Goal: Communication & Community: Answer question/provide support

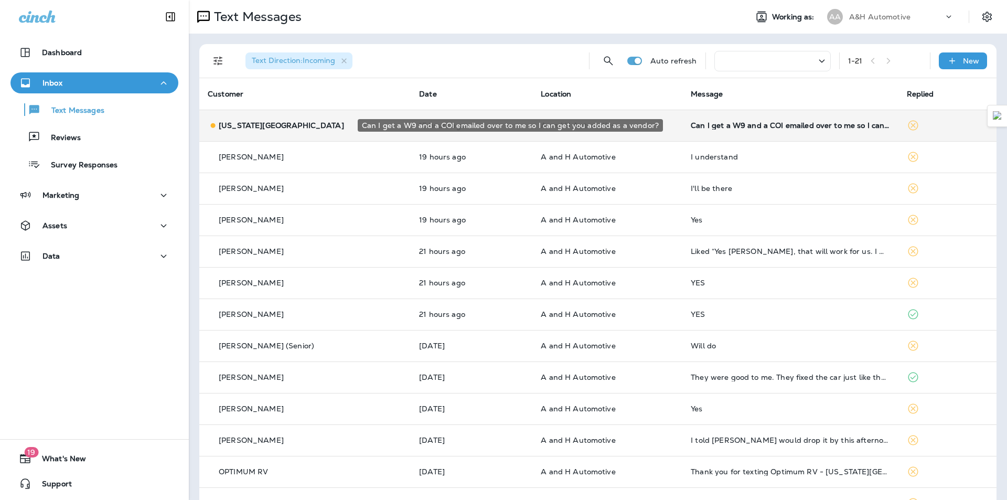
click at [691, 126] on div "Can I get a W9 and a COI emailed over to me so I can get you added as a vendor?" at bounding box center [790, 125] width 199 height 8
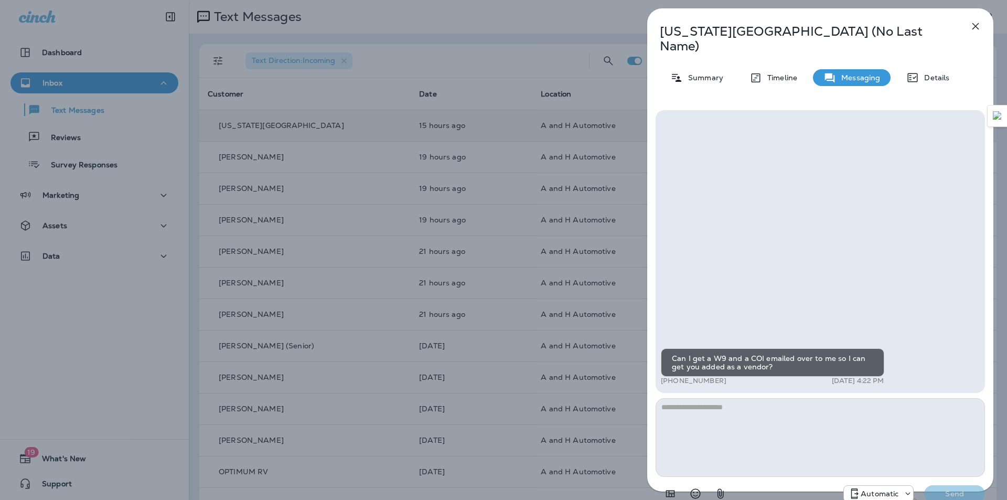
click at [679, 28] on p "[US_STATE][GEOGRAPHIC_DATA] (No Last Name)" at bounding box center [803, 38] width 286 height 29
drag, startPoint x: 679, startPoint y: 28, endPoint x: 727, endPoint y: 19, distance: 48.5
click at [725, 19] on div "[US_STATE] RV CENTER (No Last Name) Summary Timeline Messaging Details Can I ge…" at bounding box center [820, 260] width 346 height 504
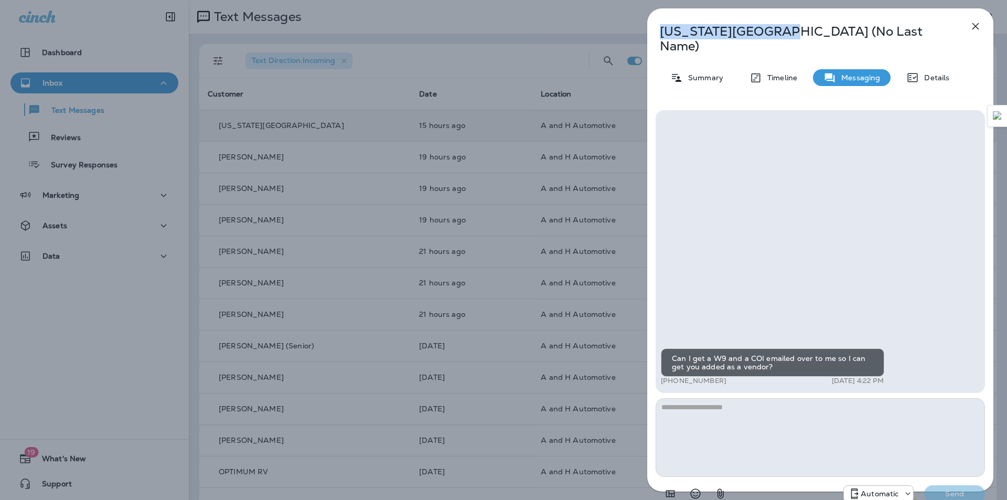
drag, startPoint x: 809, startPoint y: 33, endPoint x: 663, endPoint y: 31, distance: 146.3
click at [663, 31] on p "[US_STATE][GEOGRAPHIC_DATA] (No Last Name)" at bounding box center [803, 38] width 286 height 29
copy p "[US_STATE][GEOGRAPHIC_DATA]"
click at [710, 71] on div "Summary" at bounding box center [697, 77] width 74 height 17
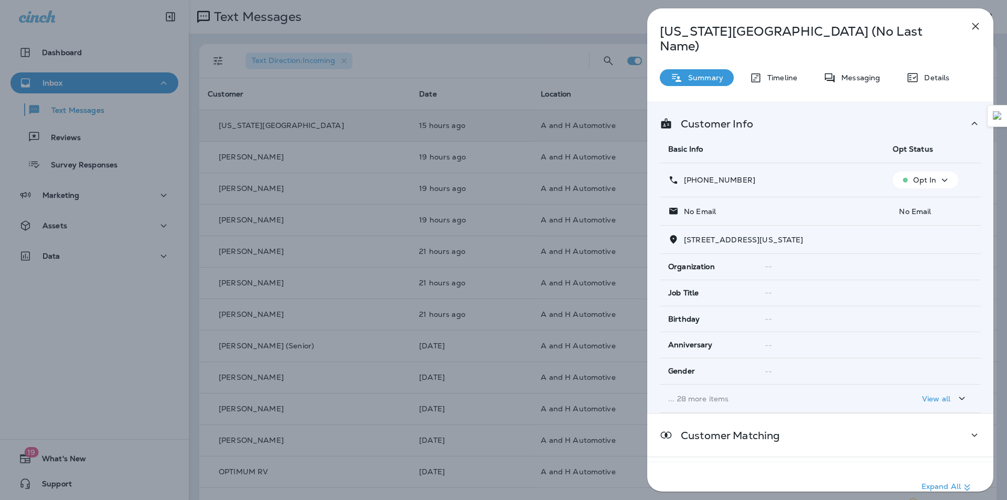
click at [757, 71] on icon at bounding box center [755, 77] width 13 height 13
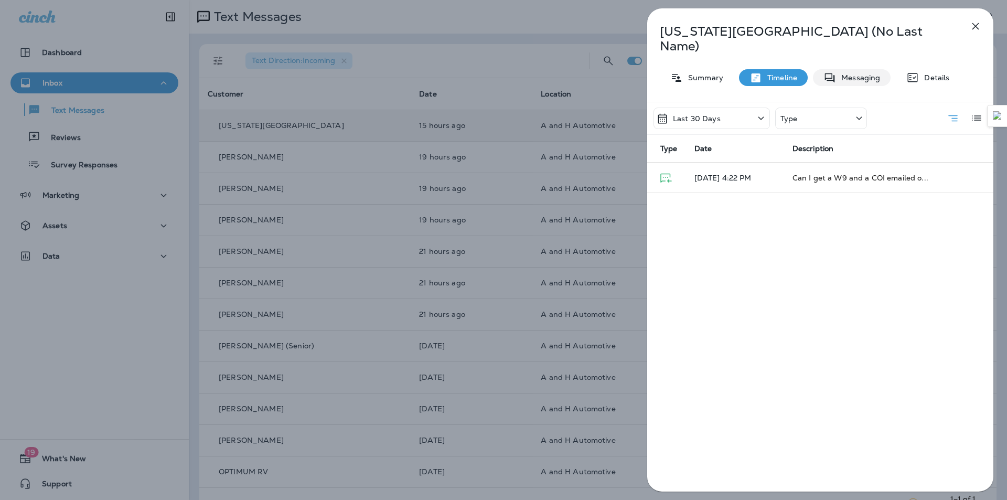
click at [840, 73] on p "Messaging" at bounding box center [858, 77] width 44 height 8
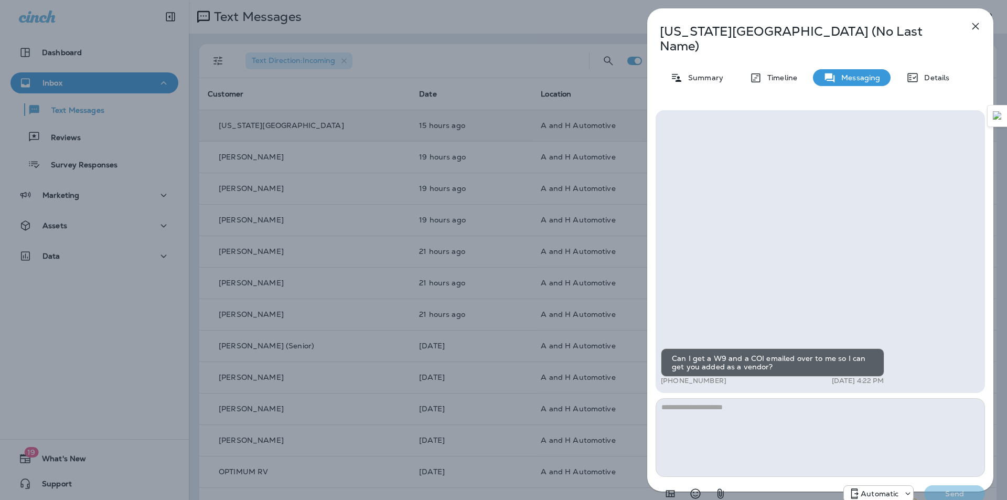
click at [749, 406] on textarea at bounding box center [820, 437] width 329 height 79
type textarea "**********"
click at [963, 486] on button "Send" at bounding box center [954, 493] width 61 height 17
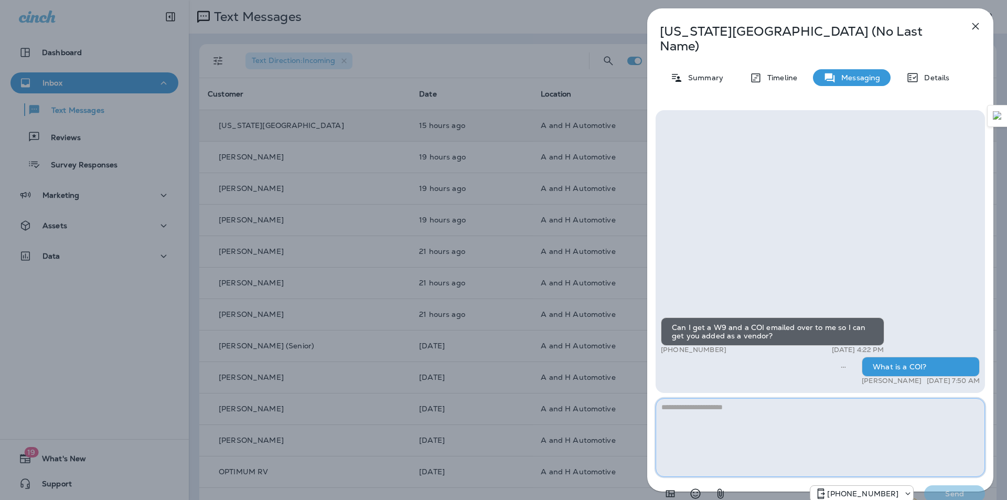
click at [808, 434] on textarea at bounding box center [820, 437] width 329 height 79
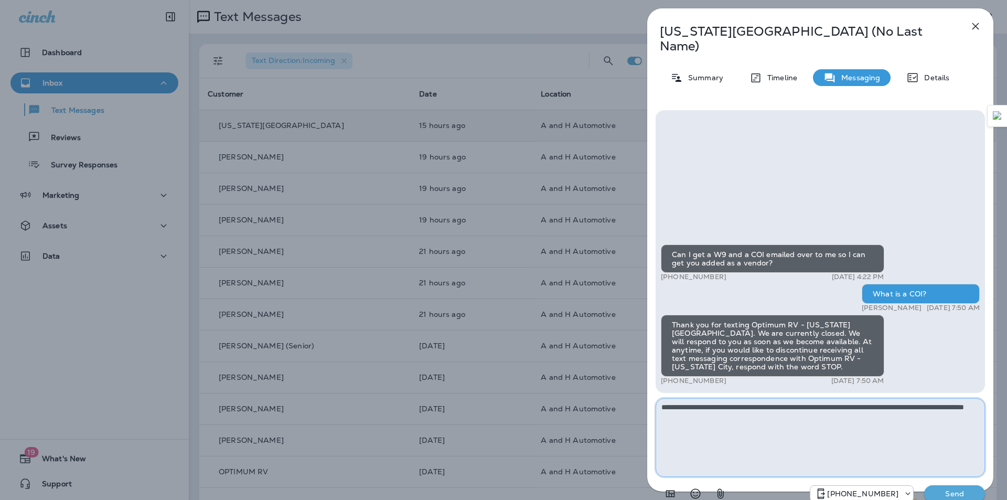
drag, startPoint x: 757, startPoint y: 398, endPoint x: 747, endPoint y: 423, distance: 27.8
click at [738, 451] on textarea "**********" at bounding box center [820, 437] width 329 height 79
type textarea "**********"
click at [958, 485] on button "Send" at bounding box center [954, 493] width 61 height 17
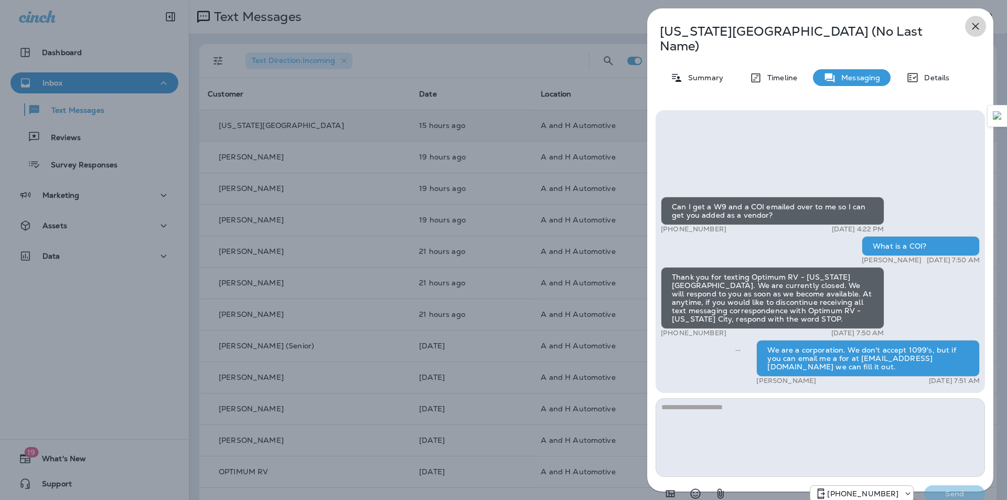
click at [973, 25] on icon "button" at bounding box center [975, 26] width 7 height 7
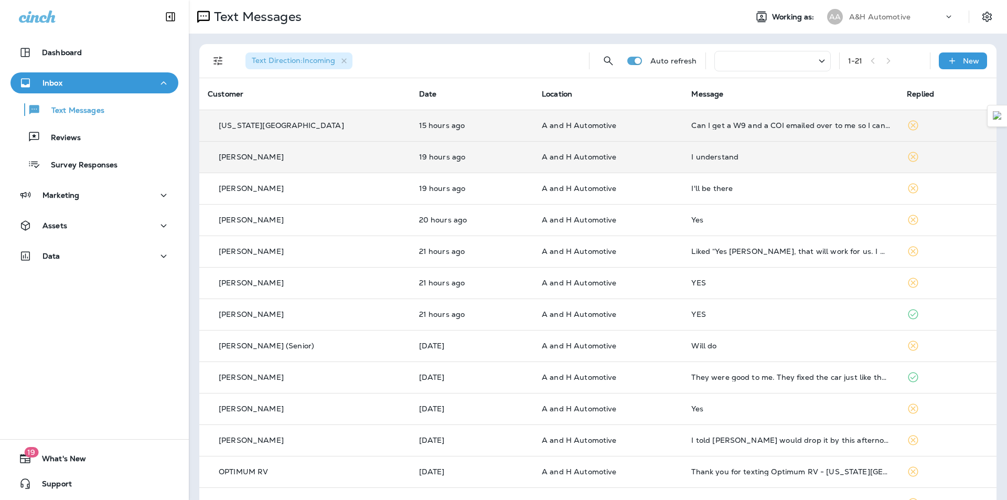
click at [411, 149] on td "19 hours ago" at bounding box center [472, 156] width 123 height 31
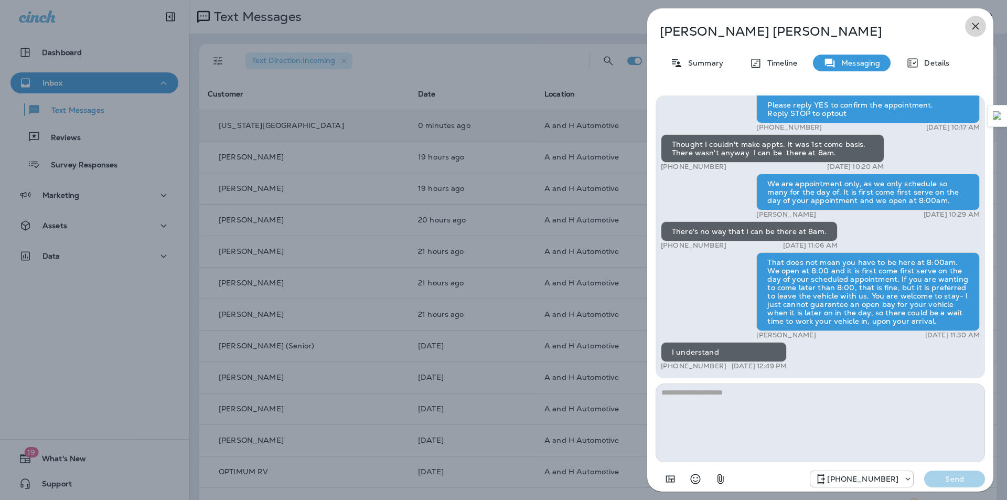
click at [971, 25] on icon "button" at bounding box center [975, 26] width 13 height 13
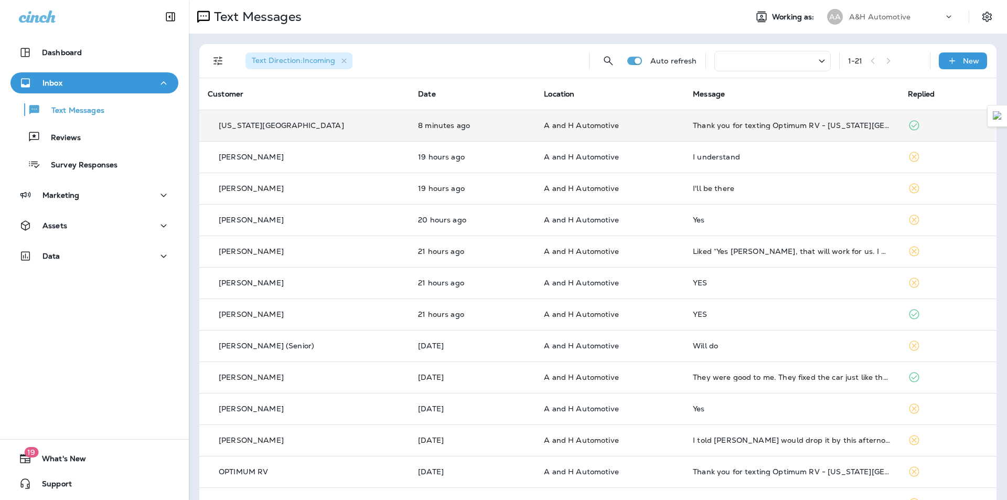
click at [796, 135] on td "Thank you for texting Optimum RV - [US_STATE][GEOGRAPHIC_DATA]. We are currentl…" at bounding box center [791, 125] width 215 height 31
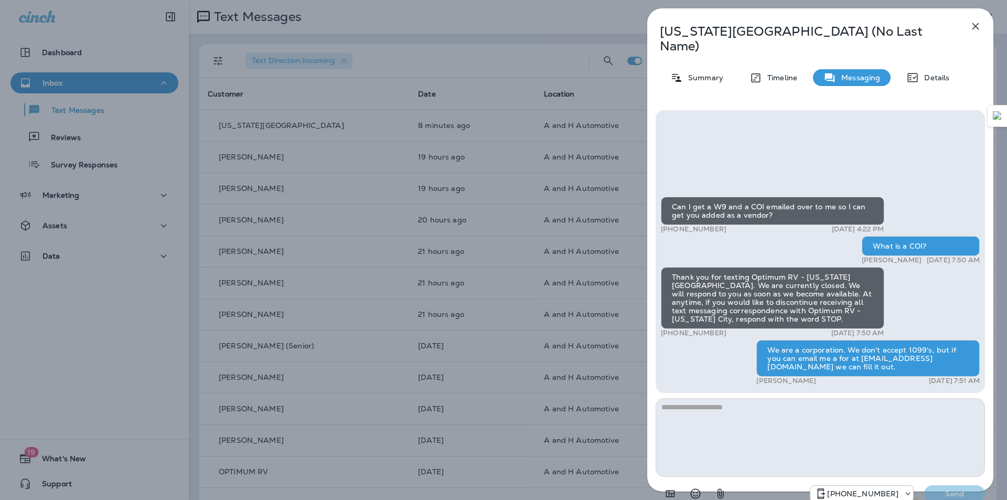
click at [974, 28] on icon "button" at bounding box center [975, 26] width 7 height 7
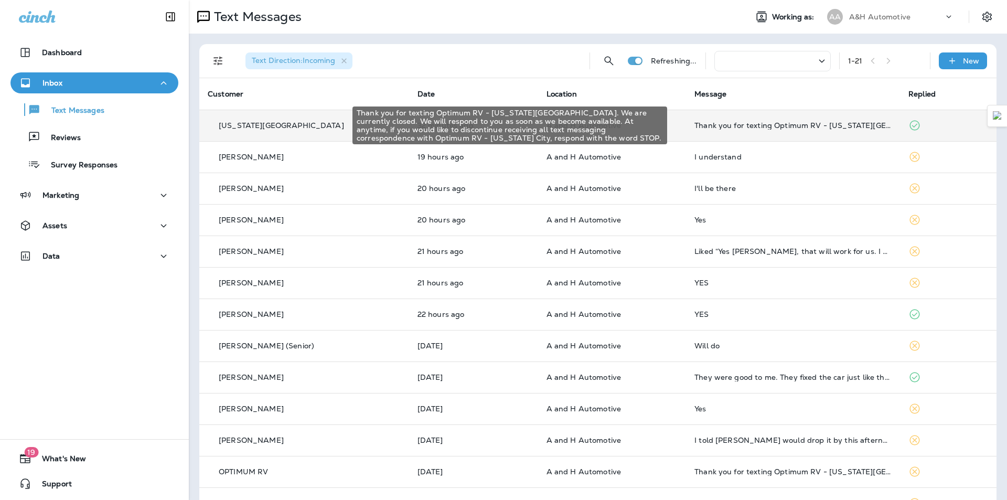
click at [695, 127] on div "Thank you for texting Optimum RV - [US_STATE][GEOGRAPHIC_DATA]. We are currentl…" at bounding box center [792, 125] width 197 height 8
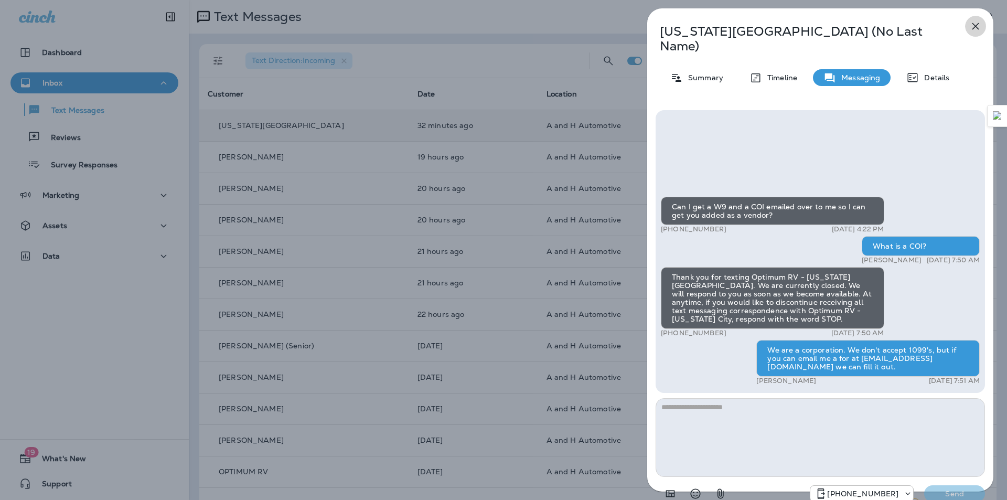
click at [971, 29] on icon "button" at bounding box center [975, 26] width 13 height 13
